Goal: Task Accomplishment & Management: Manage account settings

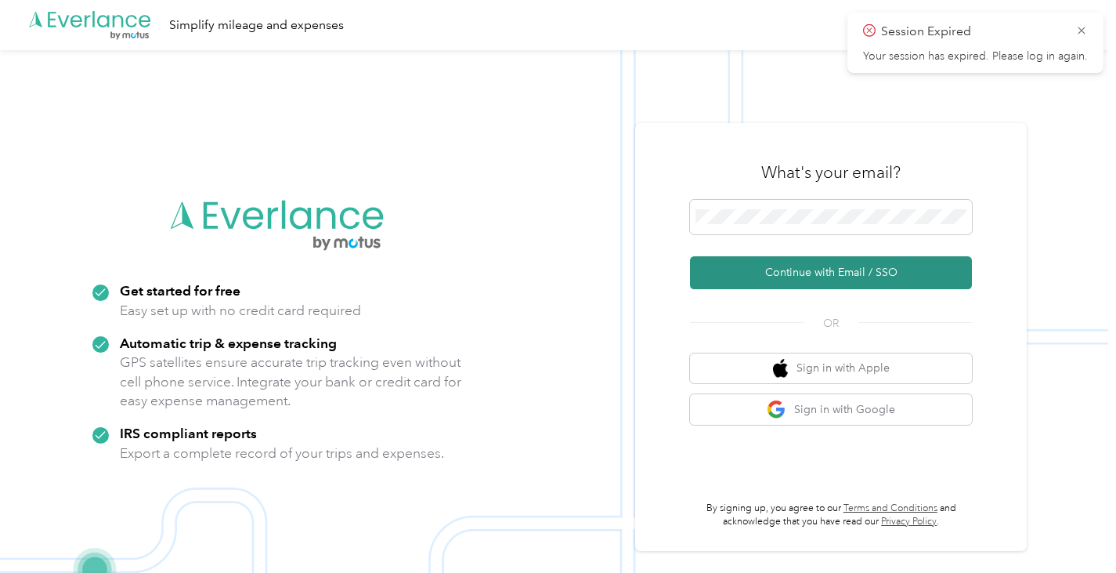
click at [851, 283] on button "Continue with Email / SSO" at bounding box center [831, 272] width 282 height 33
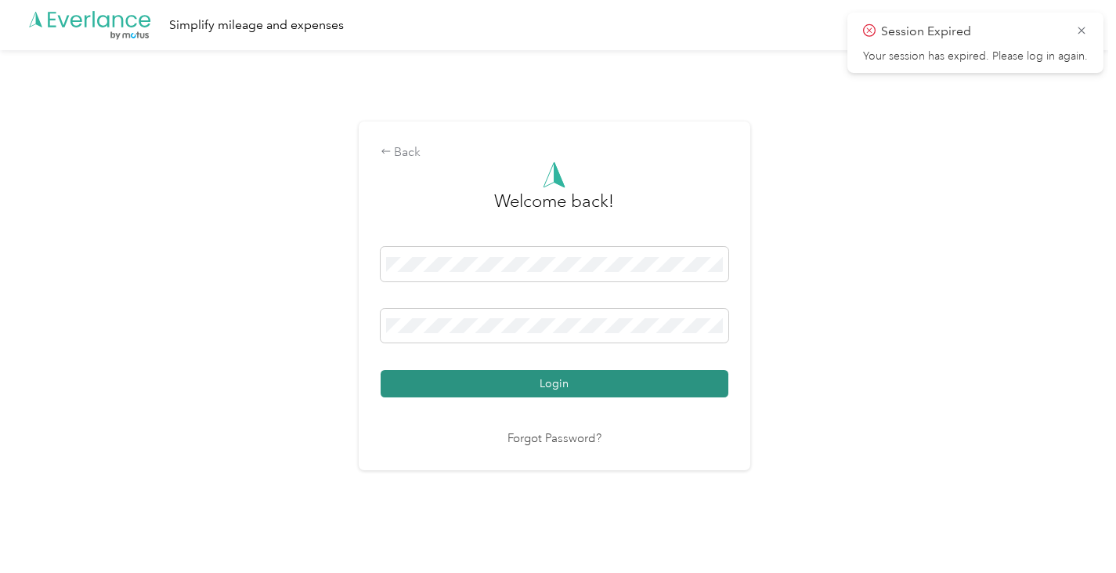
click at [580, 384] on button "Login" at bounding box center [555, 383] width 348 height 27
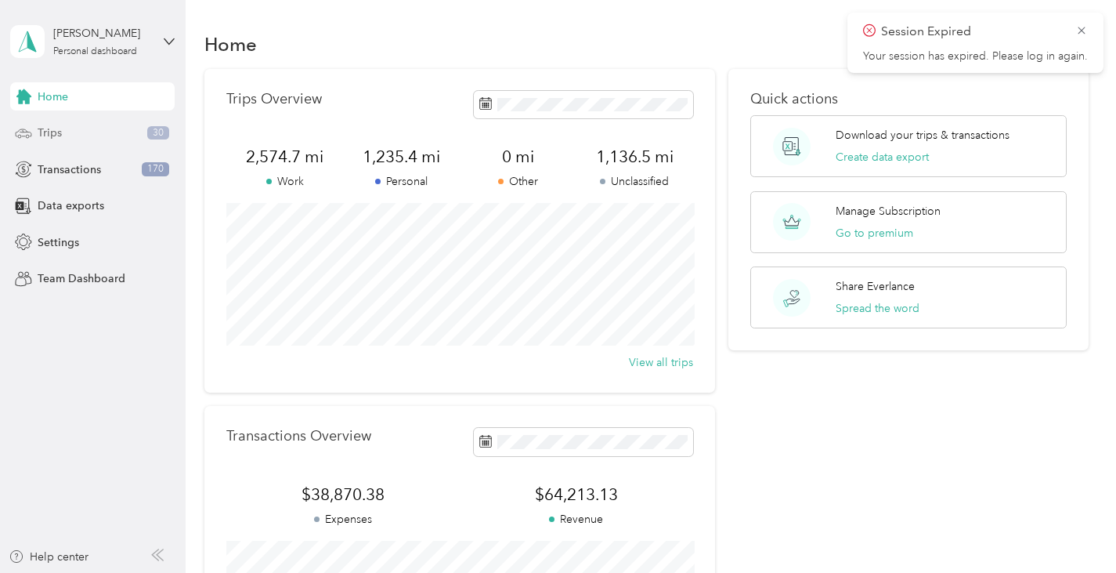
click at [76, 131] on div "Trips 30" at bounding box center [92, 133] width 164 height 28
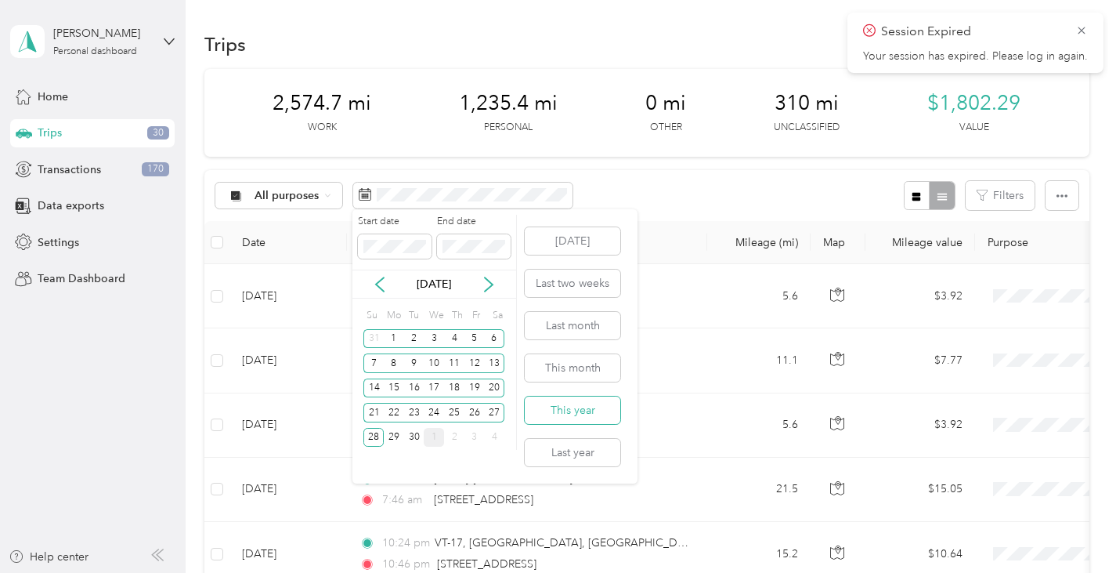
click at [576, 411] on button "This year" at bounding box center [573, 409] width 96 height 27
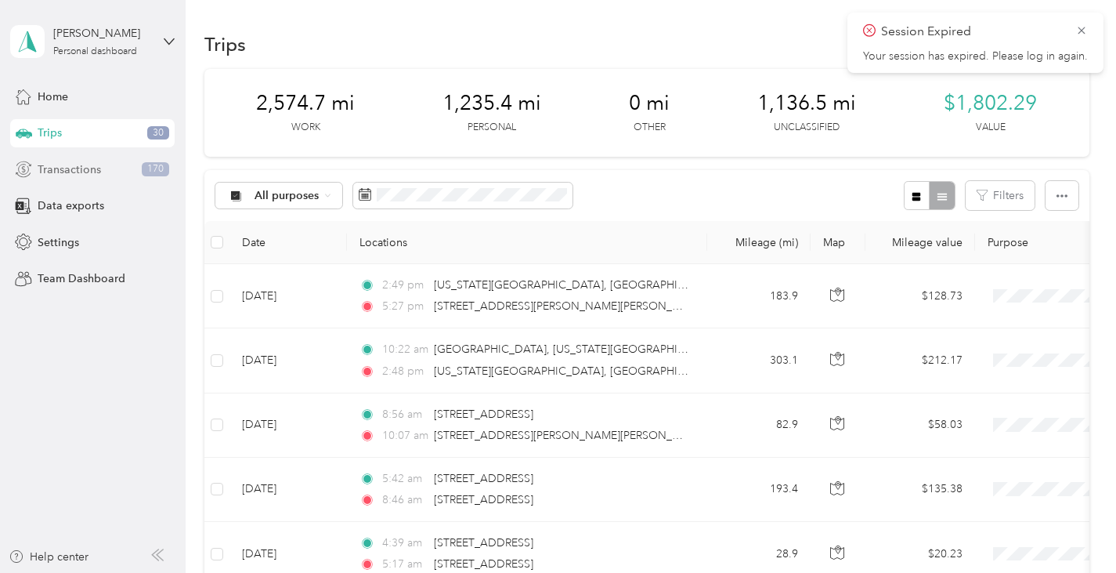
click at [98, 169] on span "Transactions" at bounding box center [69, 169] width 63 height 16
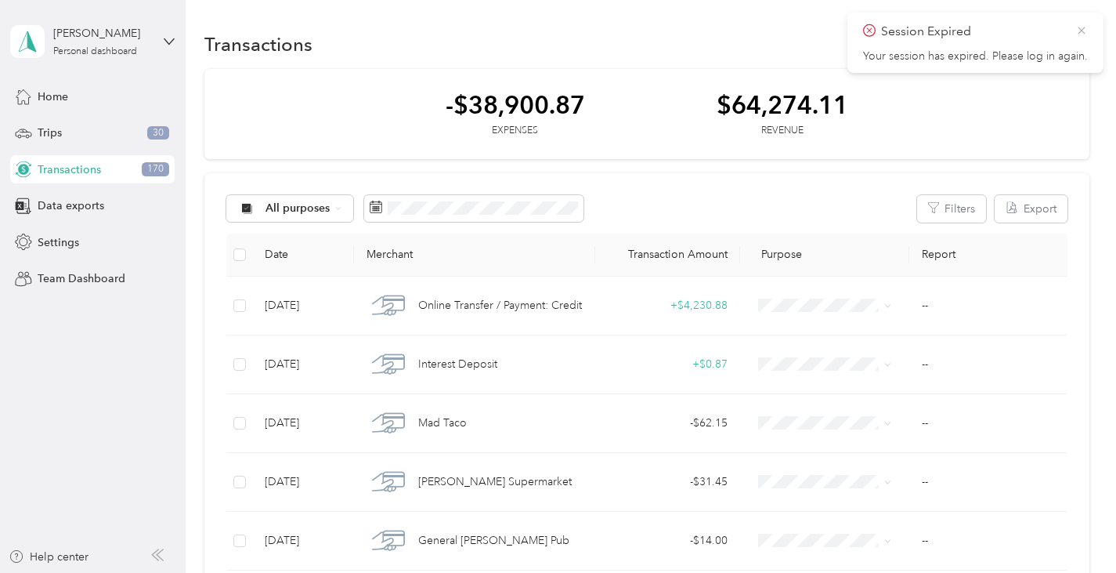
click at [1085, 31] on icon at bounding box center [1081, 30] width 13 height 14
click at [66, 243] on span "Settings" at bounding box center [59, 242] width 42 height 16
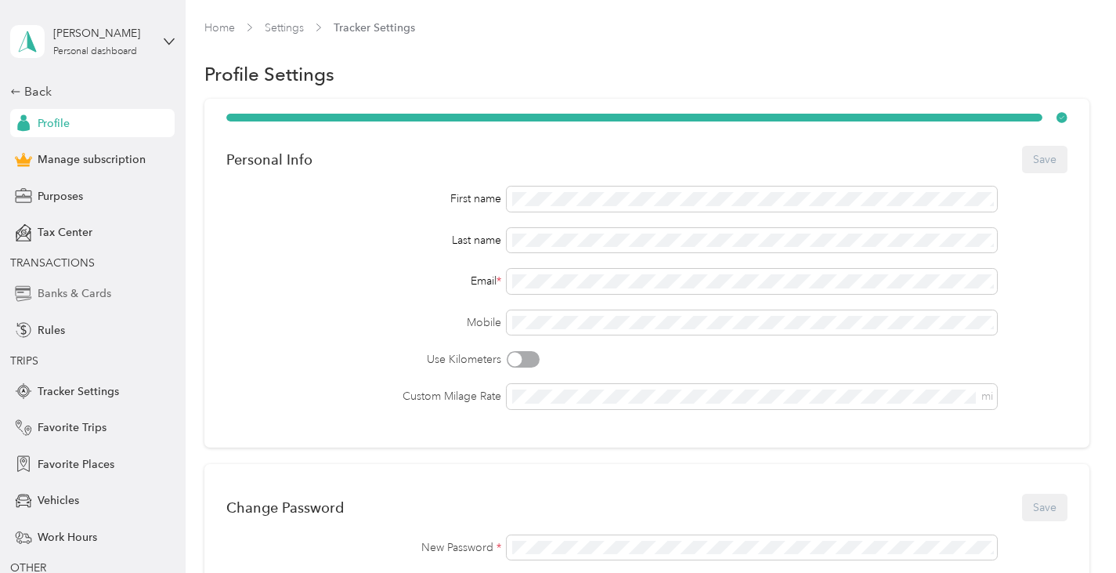
click at [79, 288] on span "Banks & Cards" at bounding box center [75, 293] width 74 height 16
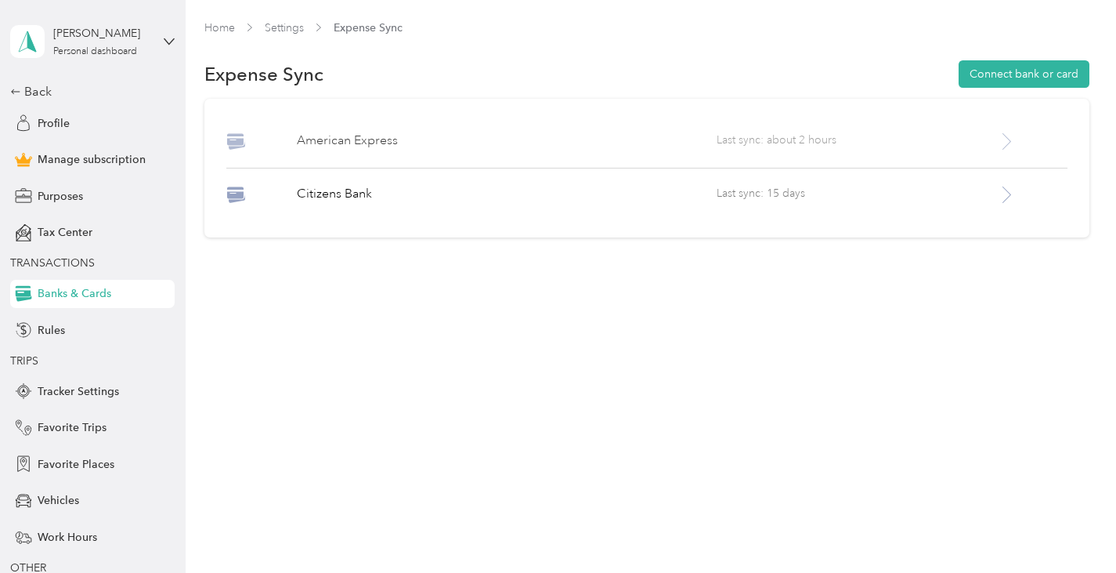
click at [1012, 133] on icon at bounding box center [1007, 142] width 20 height 20
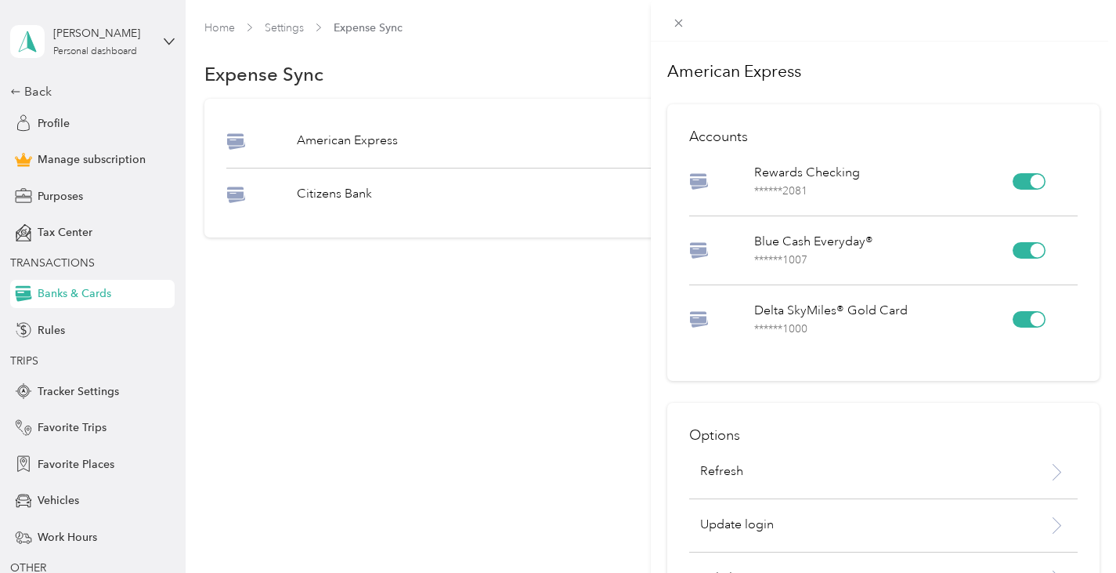
click at [388, 364] on div "American Express Accounts Rewards Checking ****** 2081 Blue Cash Everyday® ****…" at bounding box center [558, 286] width 1116 height 573
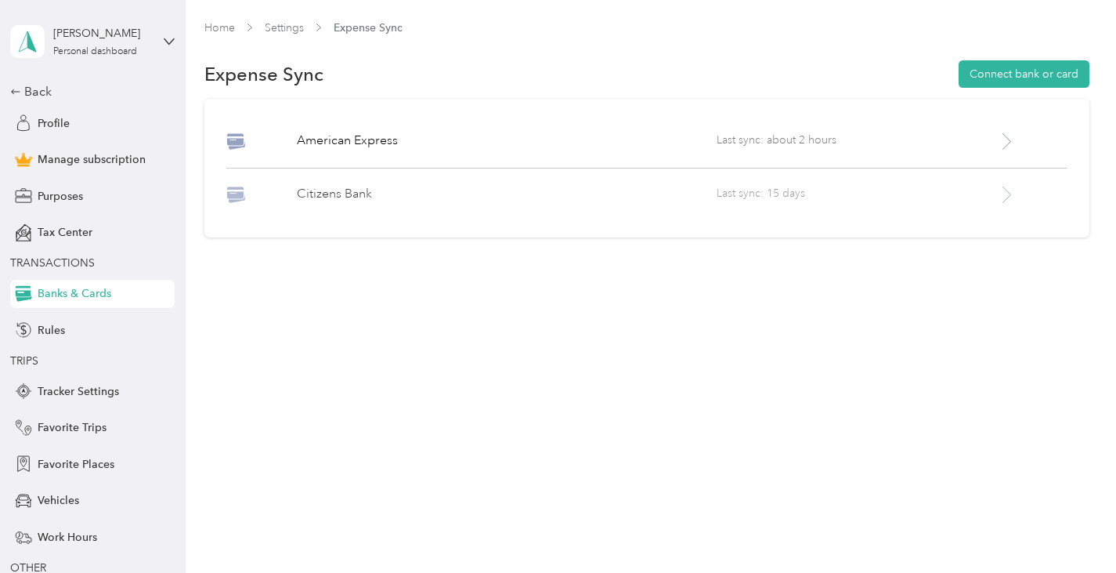
click at [803, 196] on span "Last sync: 15 days" at bounding box center [857, 195] width 280 height 20
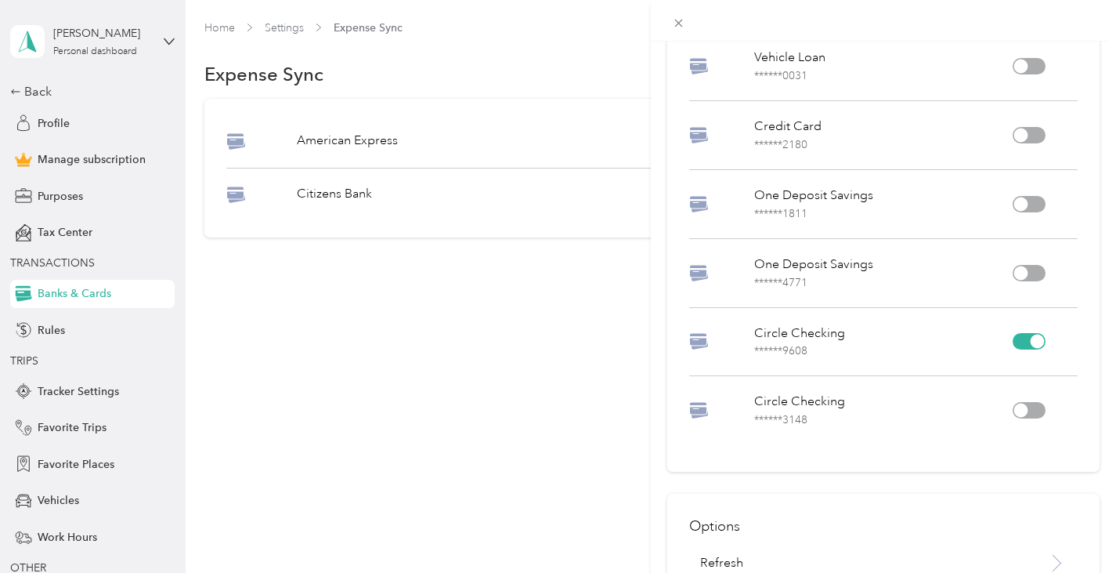
scroll to position [393, 0]
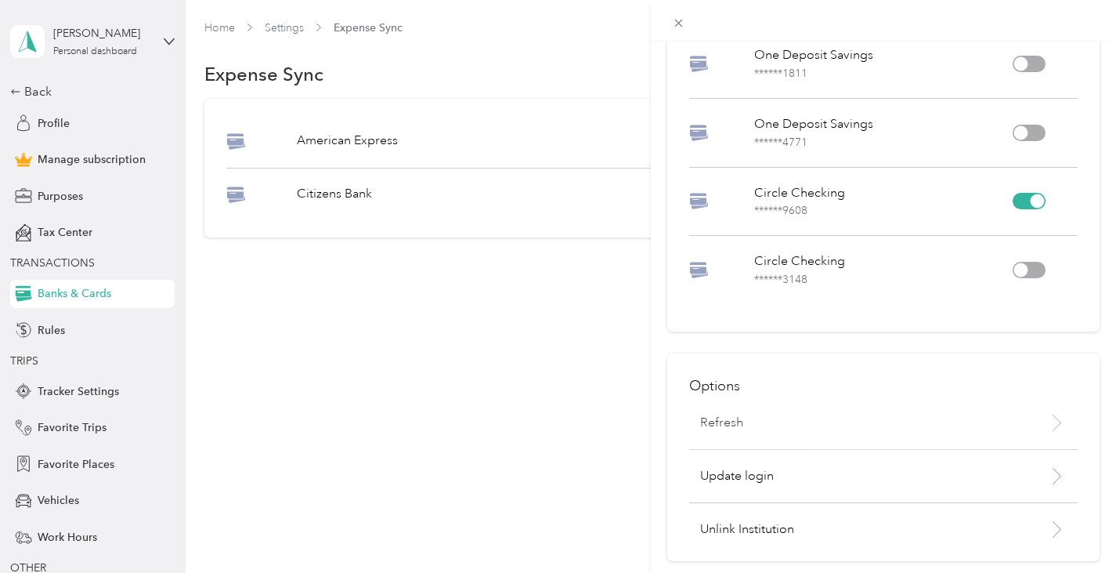
click at [735, 417] on p "Refresh" at bounding box center [721, 423] width 43 height 19
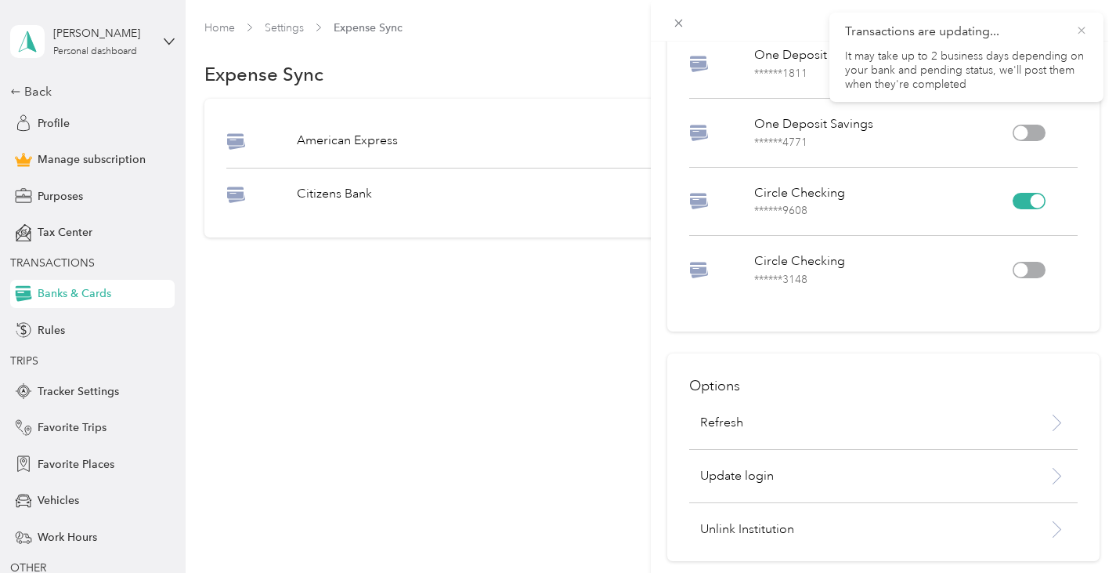
click at [1083, 25] on icon at bounding box center [1081, 30] width 13 height 14
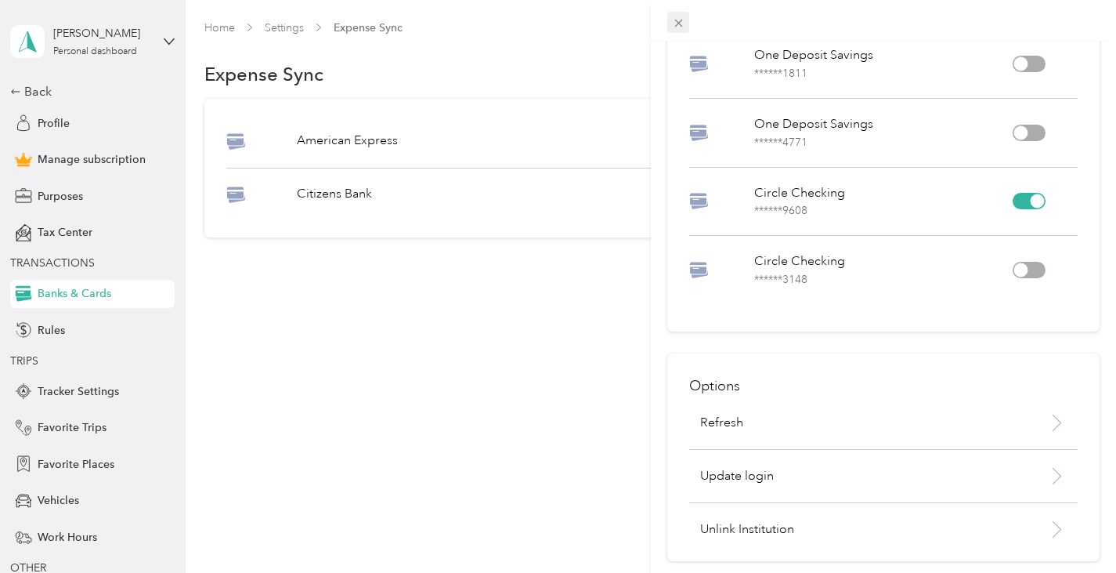
click at [680, 25] on icon at bounding box center [678, 24] width 8 height 8
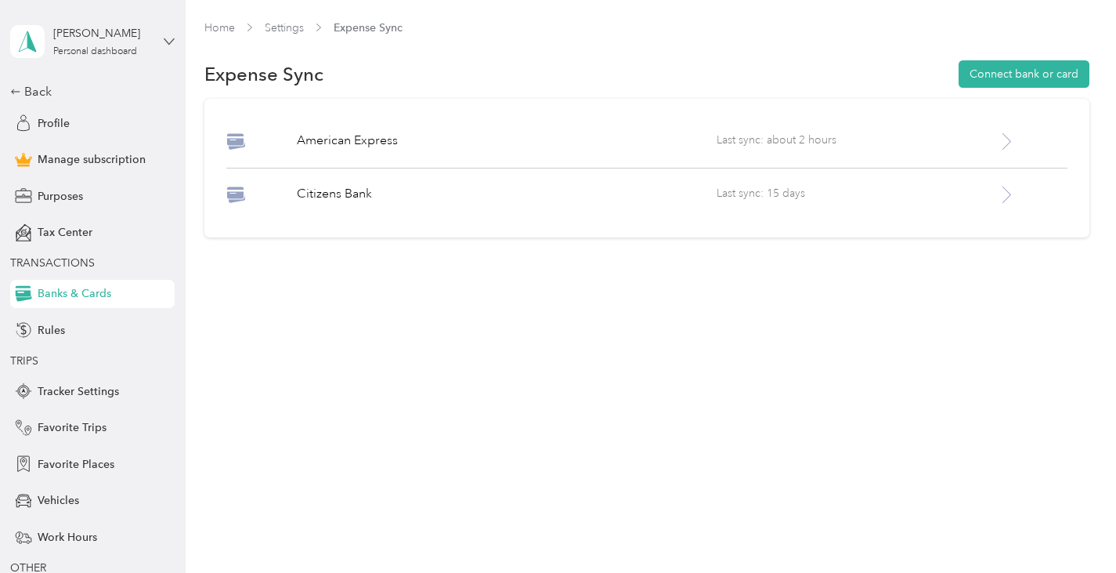
click at [169, 45] on icon at bounding box center [169, 41] width 11 height 11
click at [77, 126] on div "Log out" at bounding box center [52, 122] width 60 height 16
